Goal: Communication & Community: Participate in discussion

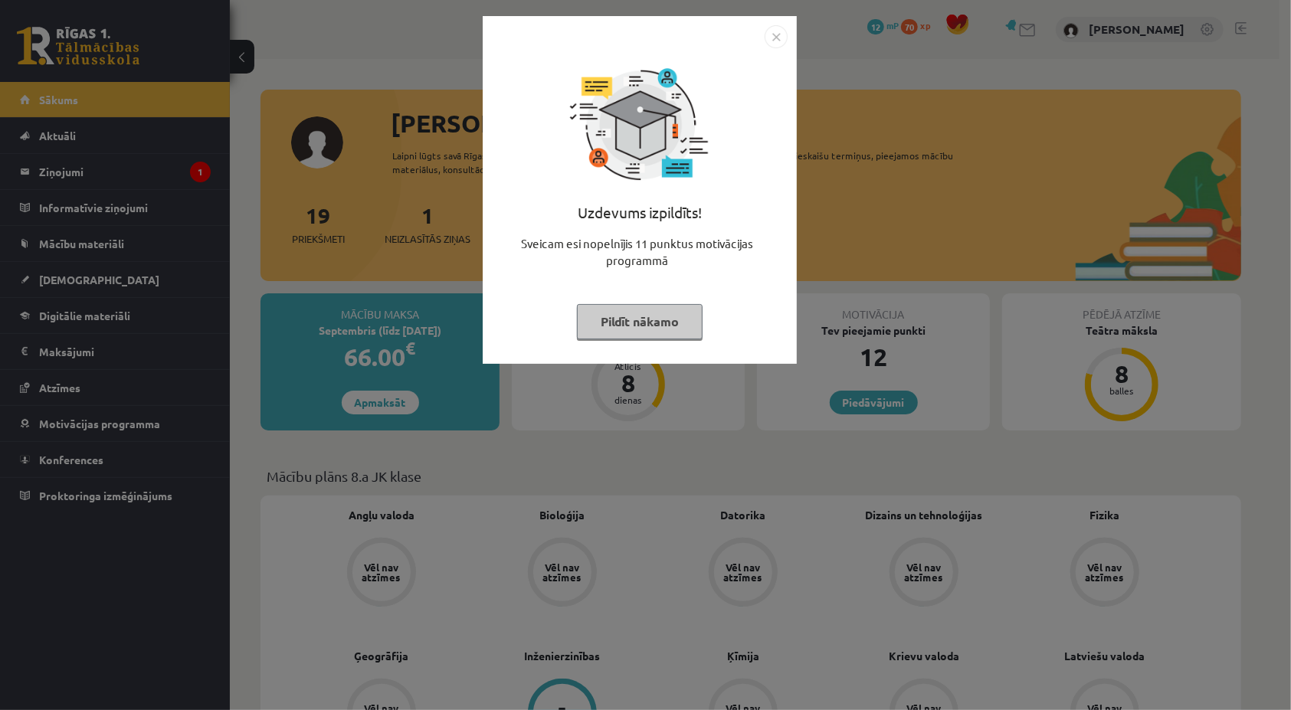
click at [783, 32] on img "Close" at bounding box center [776, 36] width 23 height 23
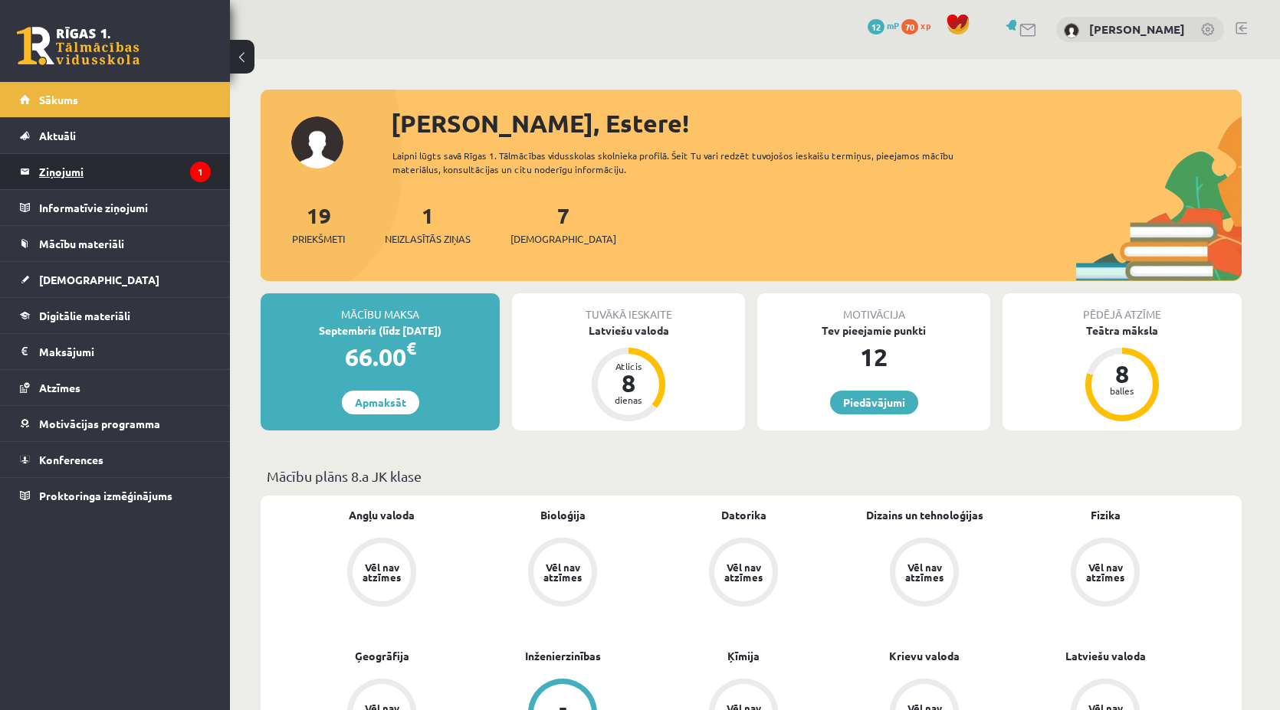
click at [189, 179] on legend "Ziņojumi 1" at bounding box center [125, 171] width 172 height 35
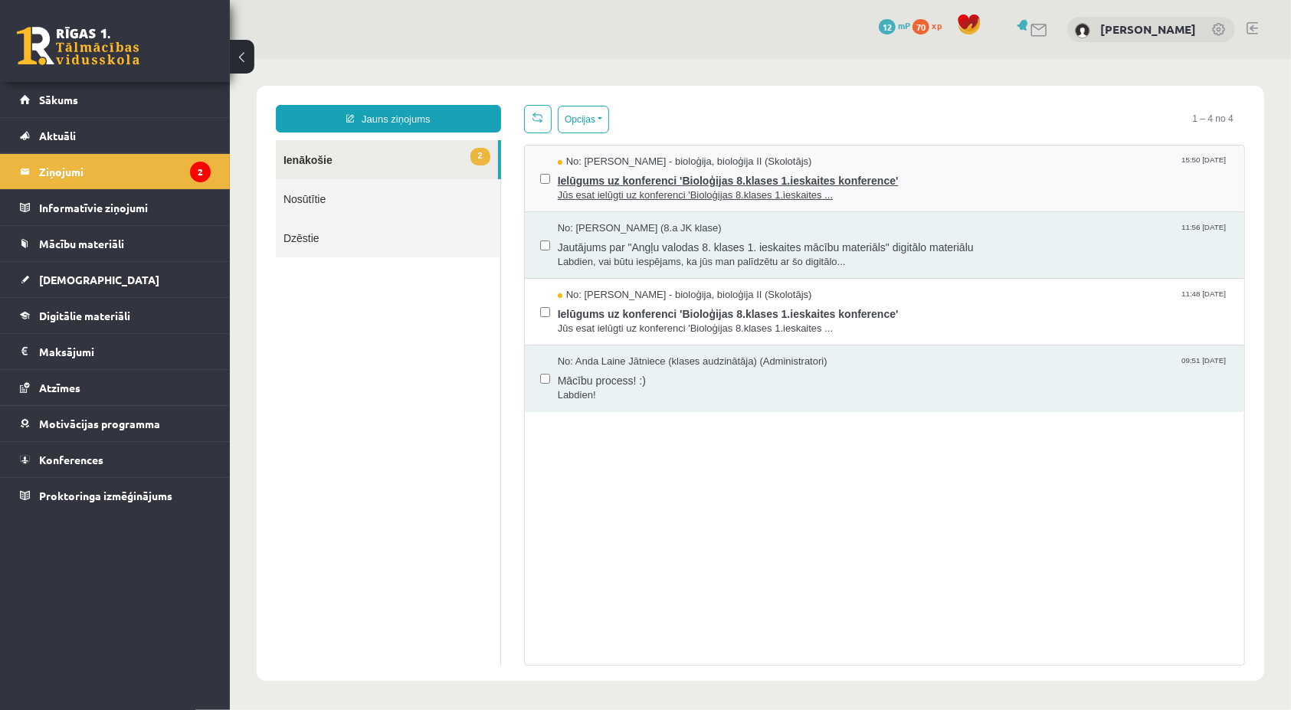
click at [905, 200] on span "Jūs esat ielūgti uz konferenci 'Bioloģijas 8.klases 1.ieskaites ..." at bounding box center [892, 195] width 671 height 15
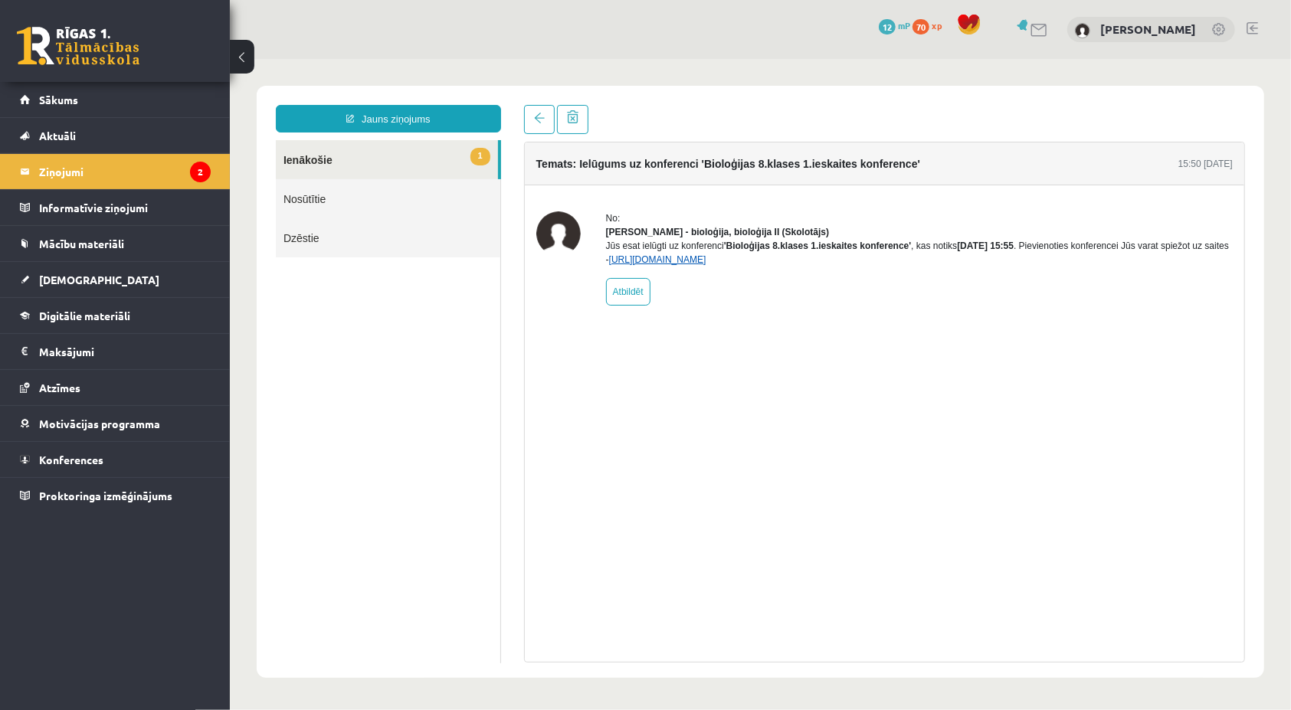
click at [706, 264] on link "https://eskola.r1tv.lv/conferences/4504/join" at bounding box center [657, 259] width 97 height 11
click at [679, 266] on div "Jūs esat ielūgti uz konferenci 'Bioloģijas 8.klases 1.ieskaites konference' , k…" at bounding box center [918, 252] width 627 height 28
click at [673, 264] on link "https://eskola.r1tv.lv/conferences/4504/join" at bounding box center [657, 259] width 97 height 11
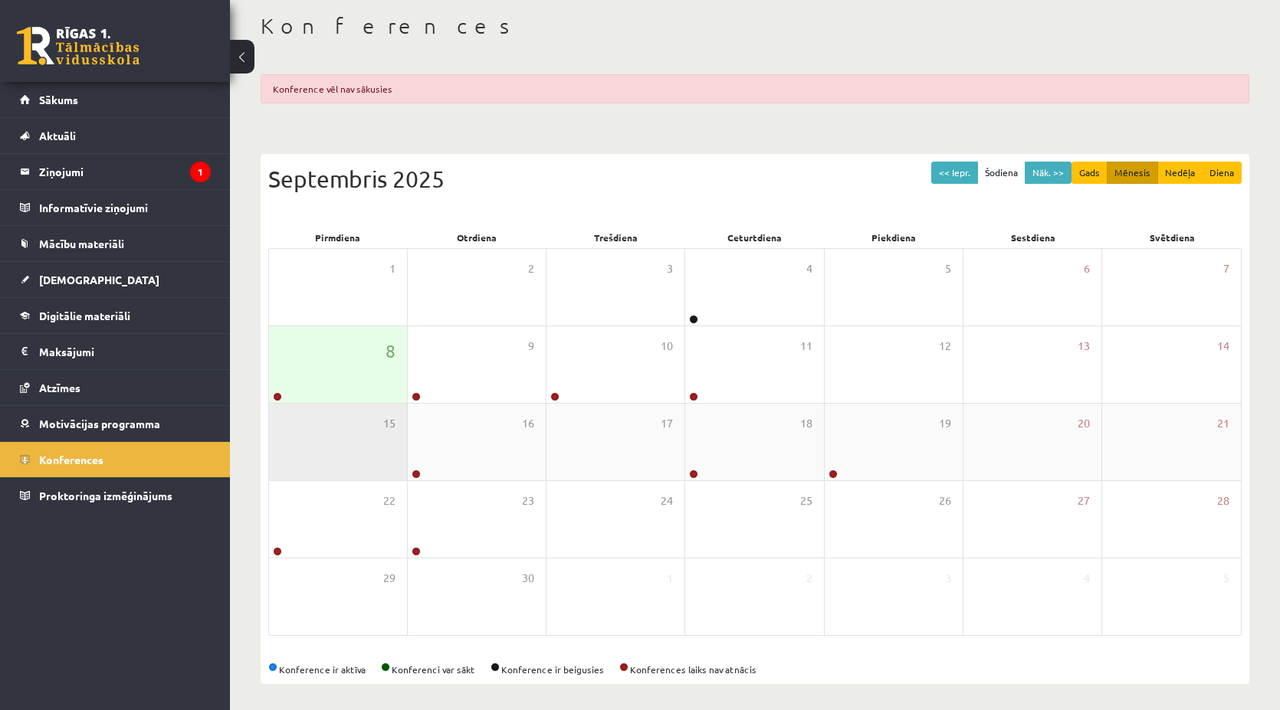
scroll to position [79, 0]
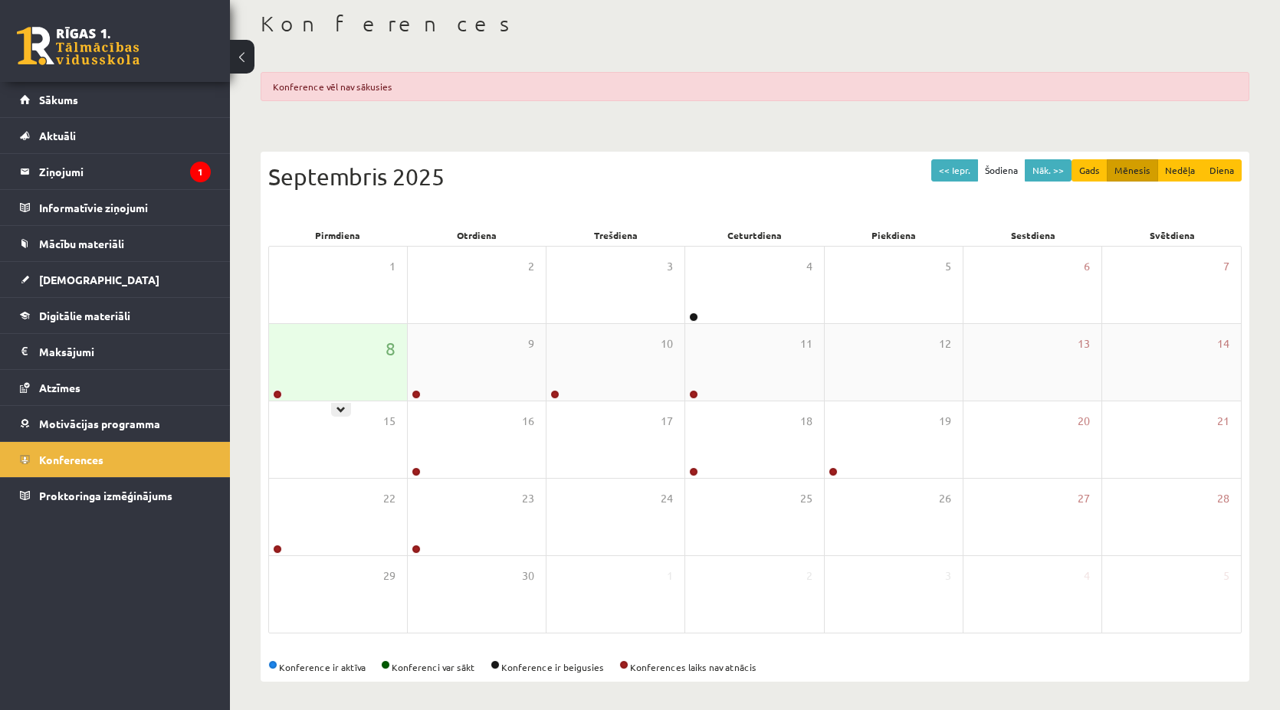
click at [287, 366] on div "8" at bounding box center [338, 362] width 138 height 77
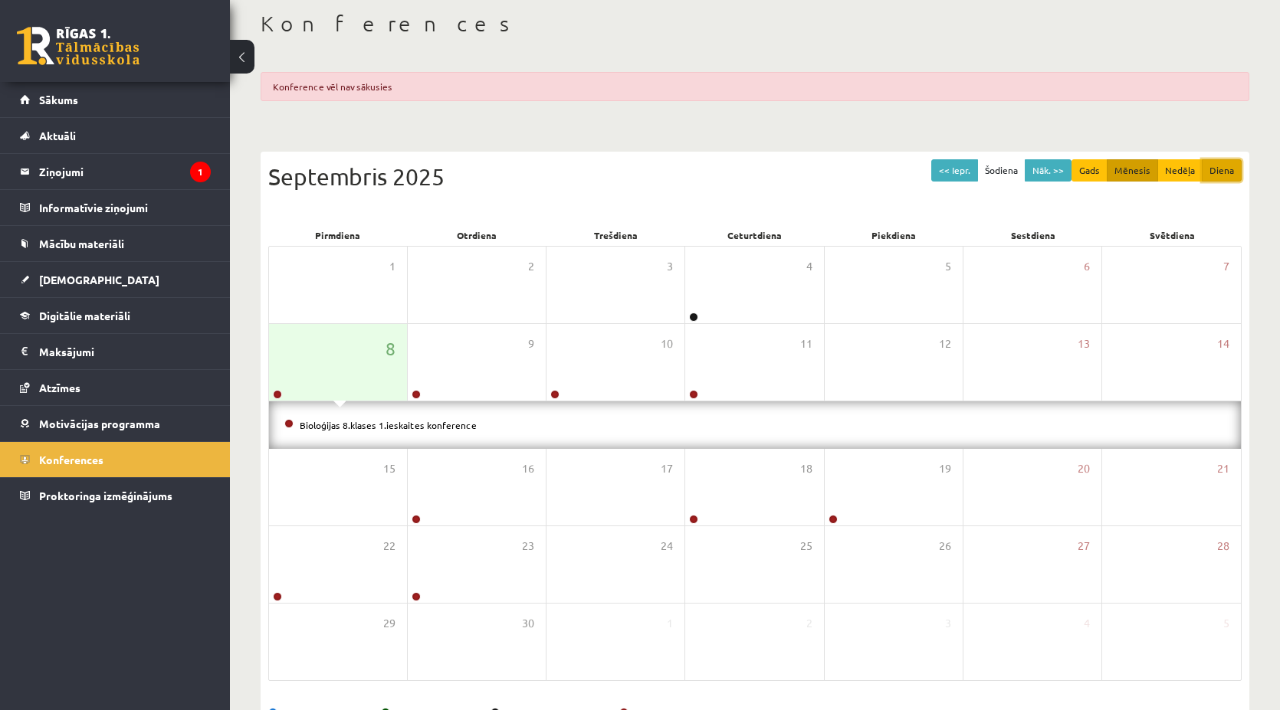
click at [1211, 166] on button "Diena" at bounding box center [1222, 170] width 40 height 22
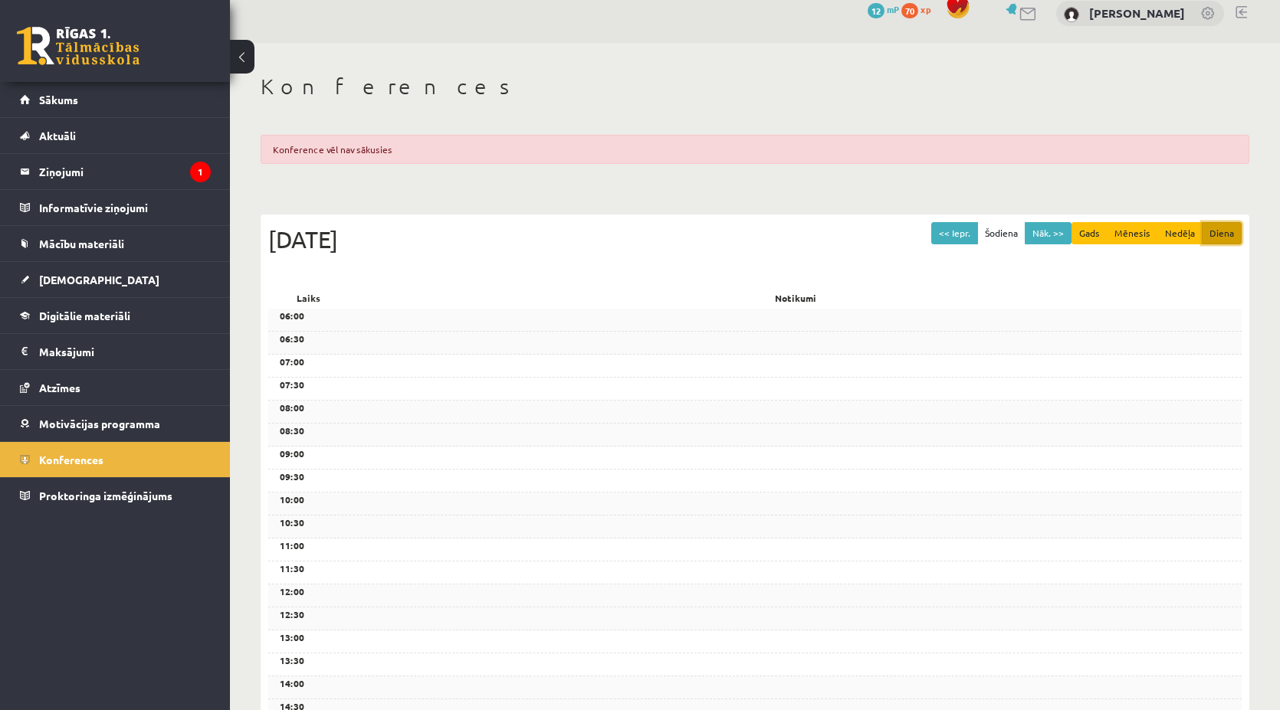
scroll to position [0, 0]
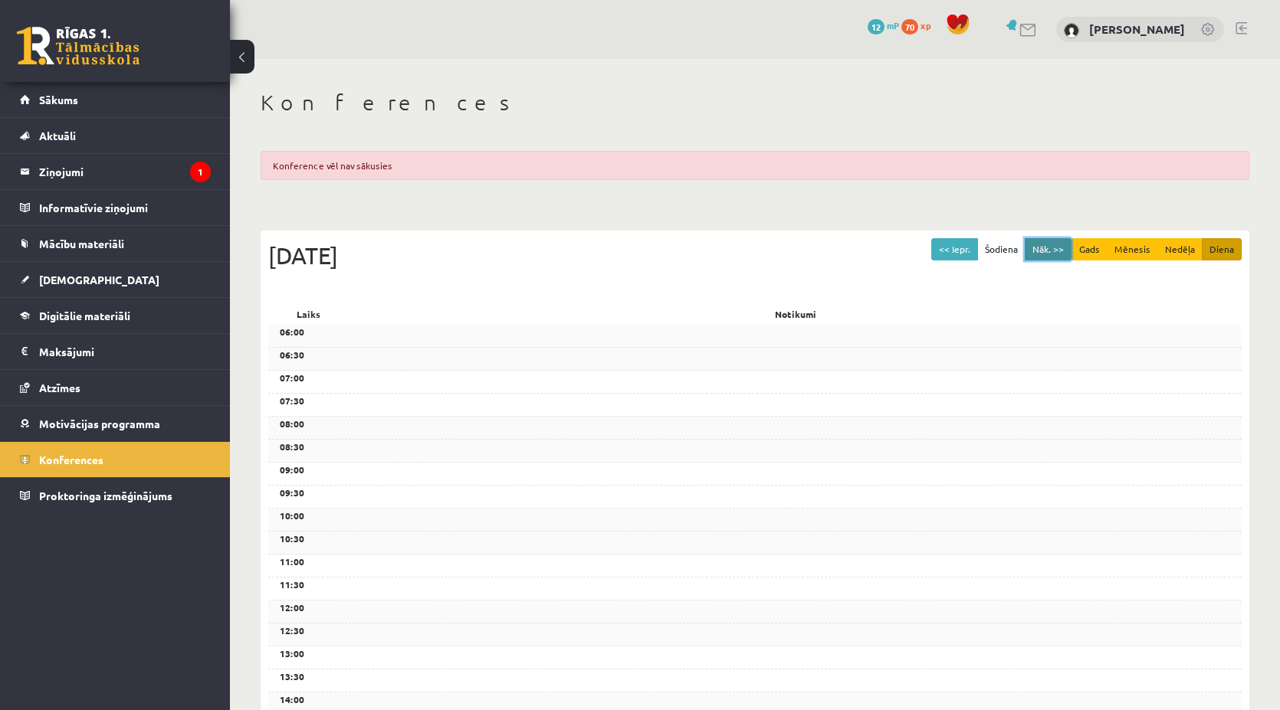
click at [1045, 248] on button "Nāk. >>" at bounding box center [1048, 249] width 47 height 22
click at [1040, 241] on button "Nāk. >>" at bounding box center [1048, 249] width 47 height 22
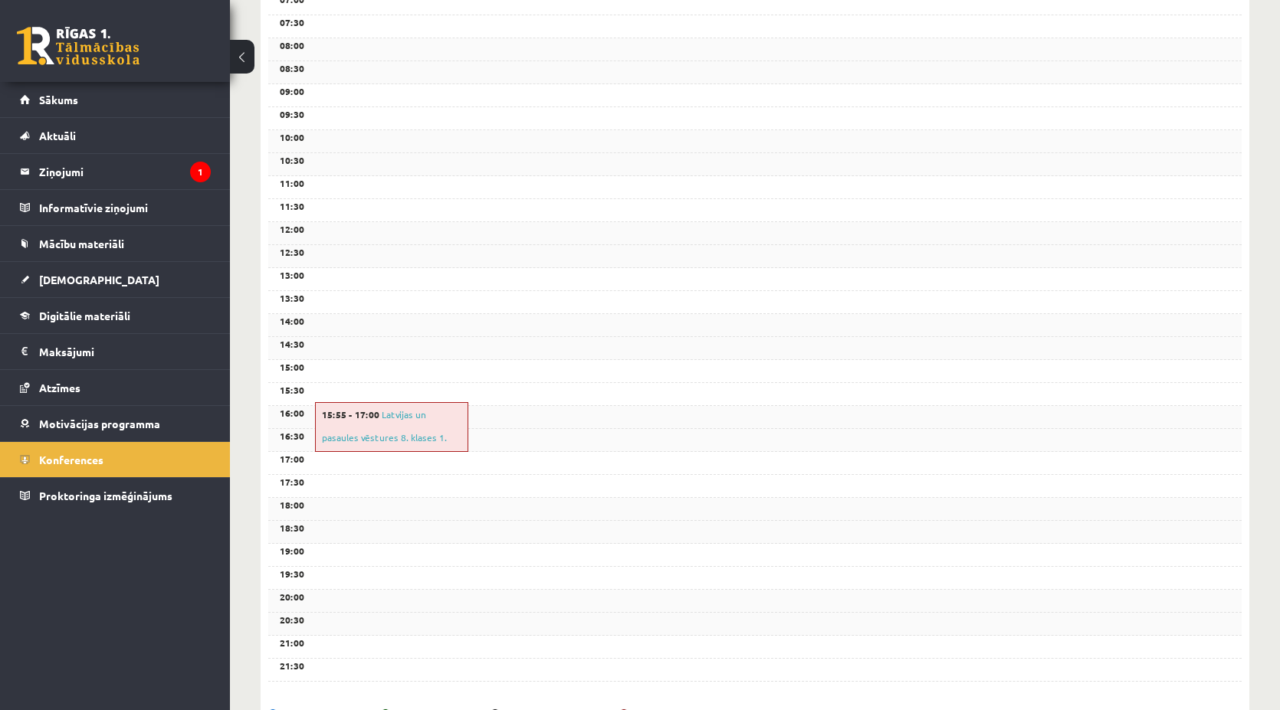
scroll to position [383, 0]
